Goal: Check status: Check status

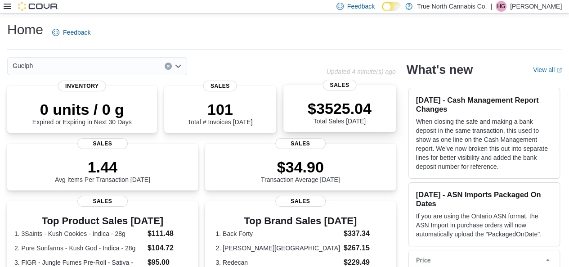
click at [289, 123] on div "$3525.04 Total Sales Today" at bounding box center [340, 111] width 64 height 25
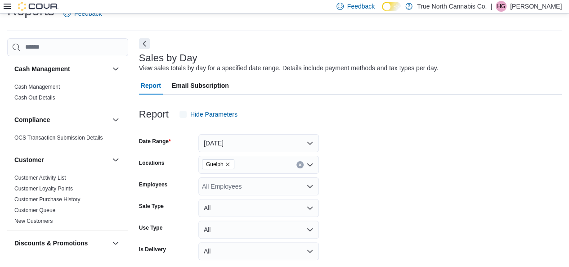
scroll to position [21, 0]
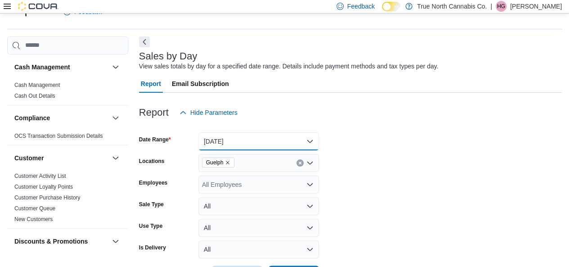
click at [226, 144] on button "Today" at bounding box center [258, 141] width 121 height 18
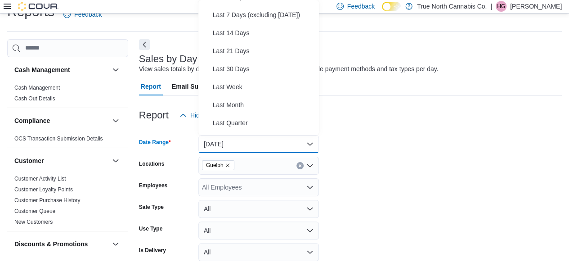
scroll to position [94, 0]
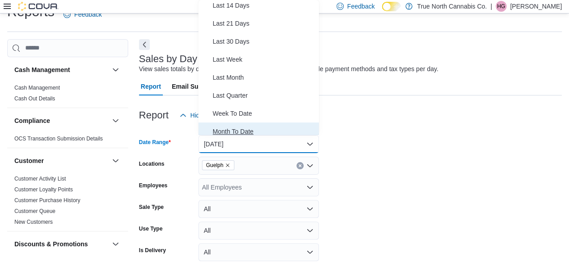
click at [229, 126] on span "Month To Date" at bounding box center [264, 131] width 103 height 11
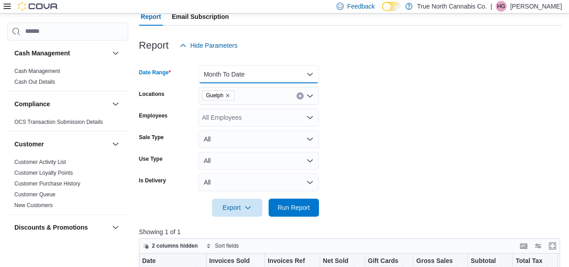
scroll to position [88, 0]
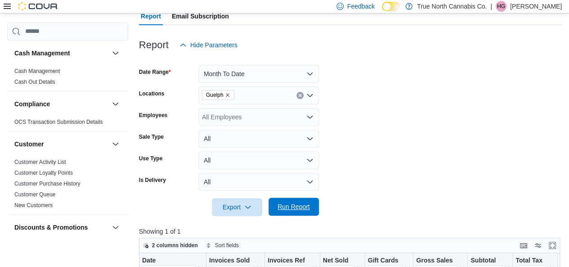
click at [307, 210] on span "Run Report" at bounding box center [294, 206] width 32 height 9
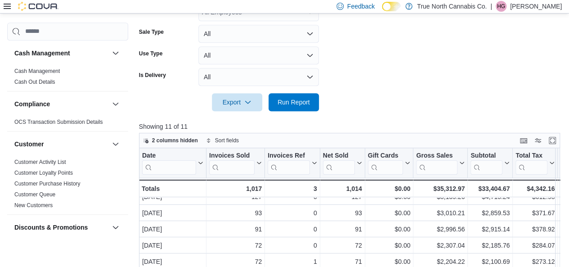
scroll to position [29, 0]
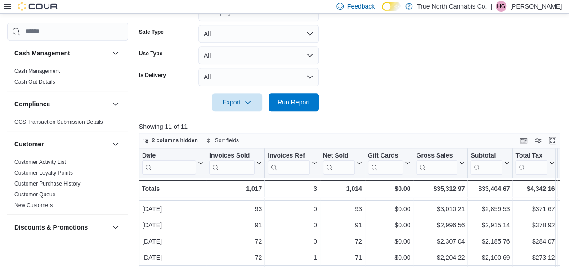
scroll to position [88, 0]
